Goal: Information Seeking & Learning: Stay updated

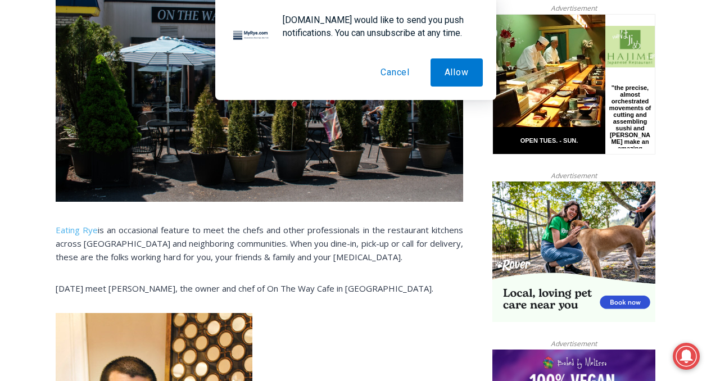
scroll to position [607, 0]
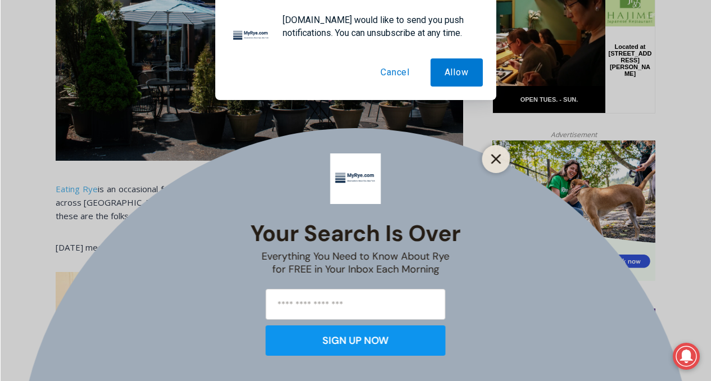
click at [490, 163] on button "Close" at bounding box center [496, 159] width 16 height 16
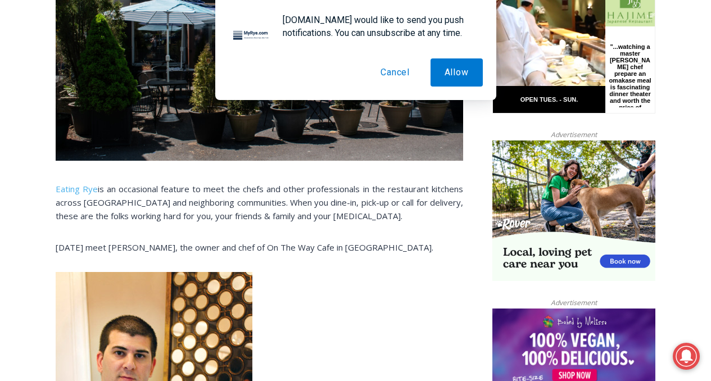
click at [402, 72] on button "Cancel" at bounding box center [394, 72] width 57 height 28
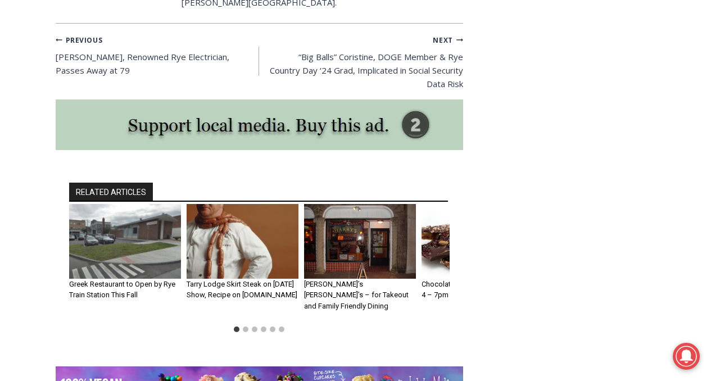
scroll to position [6631, 0]
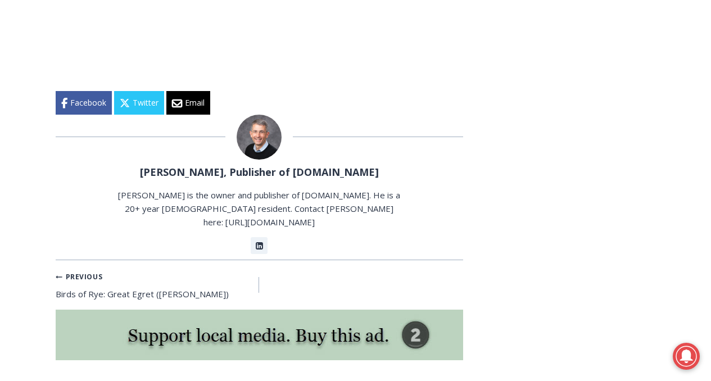
scroll to position [1483, 0]
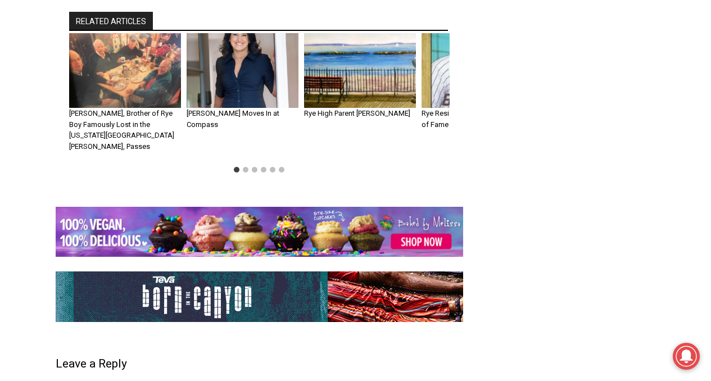
scroll to position [3079, 0]
